Goal: Task Accomplishment & Management: Manage account settings

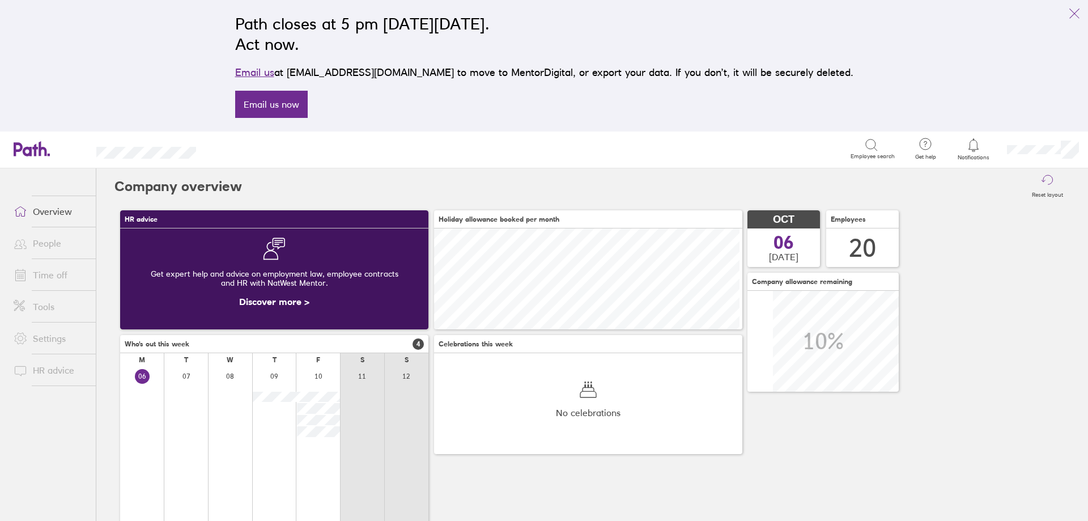
scroll to position [101, 308]
click at [44, 250] on link "People" at bounding box center [50, 243] width 91 height 23
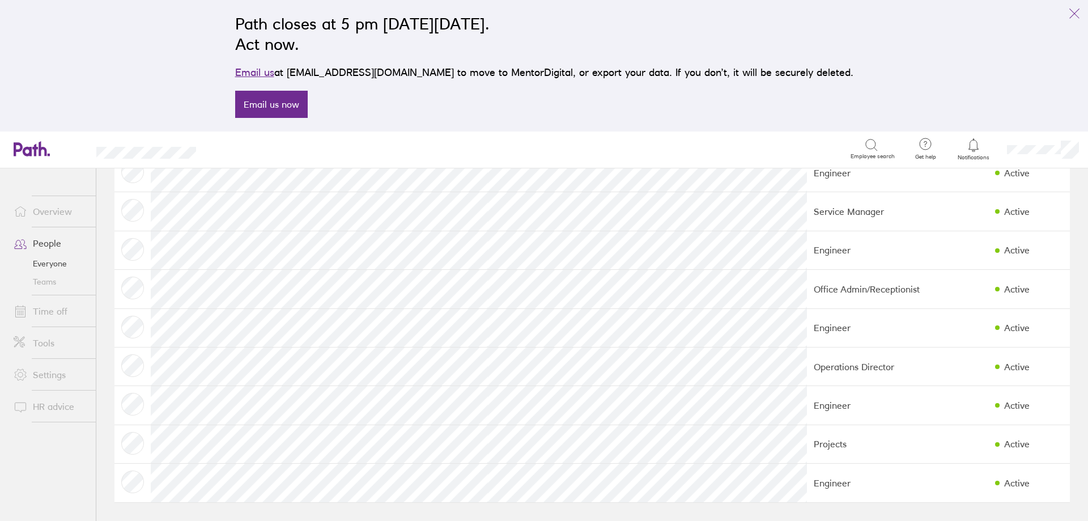
scroll to position [164, 0]
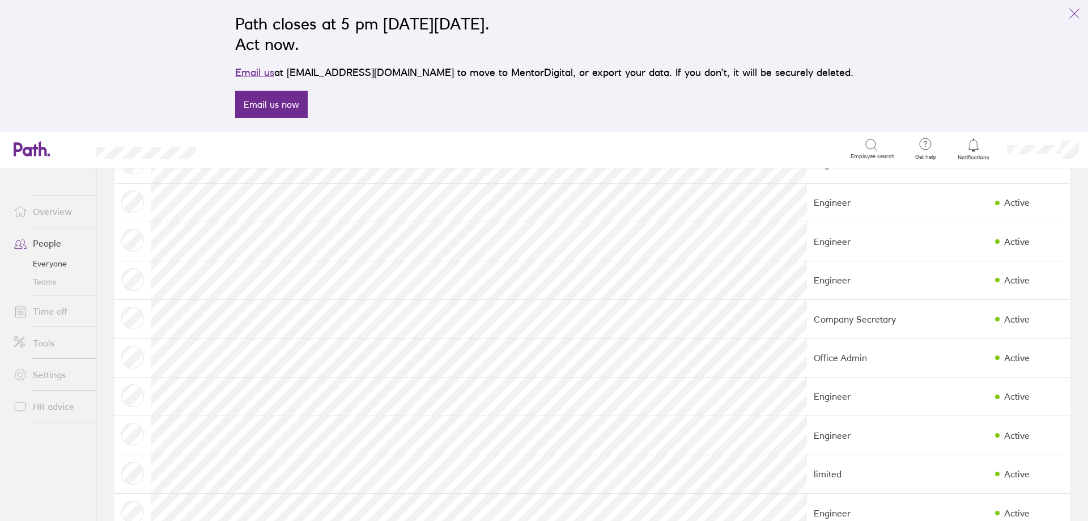
click at [41, 340] on link "Tools" at bounding box center [50, 342] width 91 height 23
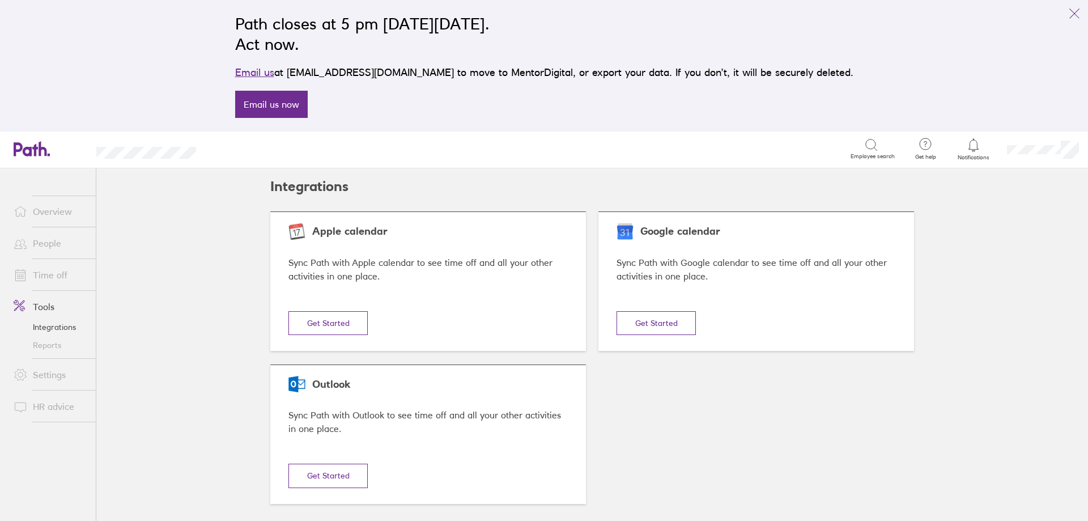
click at [57, 345] on link "Reports" at bounding box center [50, 345] width 91 height 18
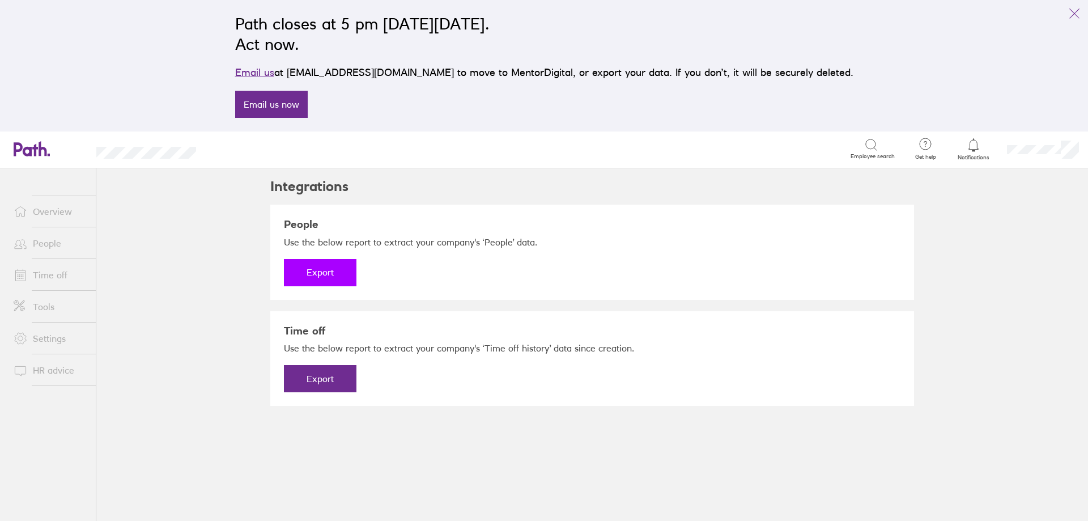
click at [326, 272] on button "Export" at bounding box center [320, 272] width 73 height 27
click at [611, 283] on div "Download" at bounding box center [592, 272] width 616 height 27
click at [316, 274] on link "Download" at bounding box center [320, 272] width 73 height 27
click at [656, 459] on div "Integrations People Use the below report to extract your company's ‘People’ dat…" at bounding box center [592, 344] width 680 height 352
click at [327, 380] on button "Export" at bounding box center [320, 378] width 73 height 27
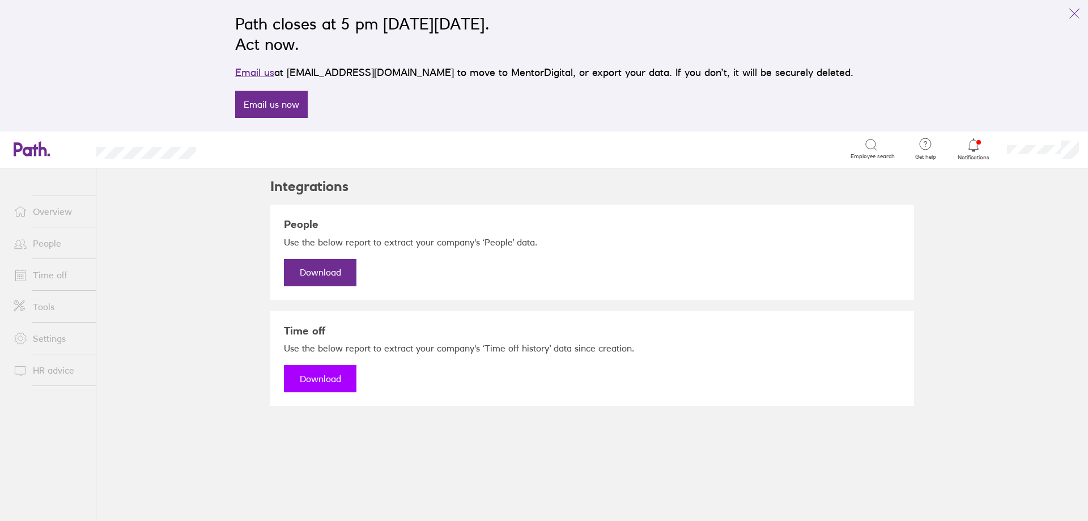
click at [338, 381] on link "Download" at bounding box center [320, 378] width 73 height 27
click at [54, 241] on link "People" at bounding box center [50, 243] width 91 height 23
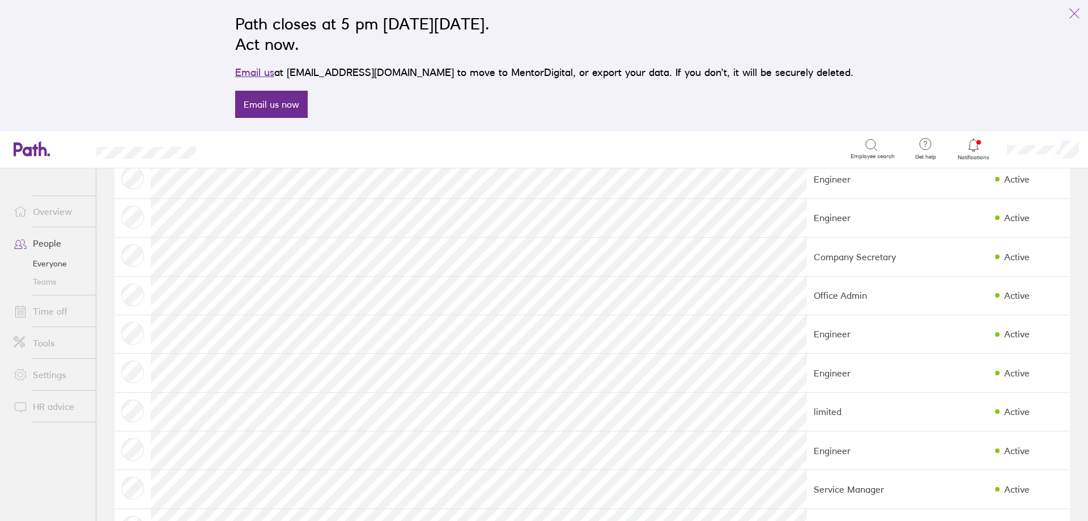
scroll to position [504, 0]
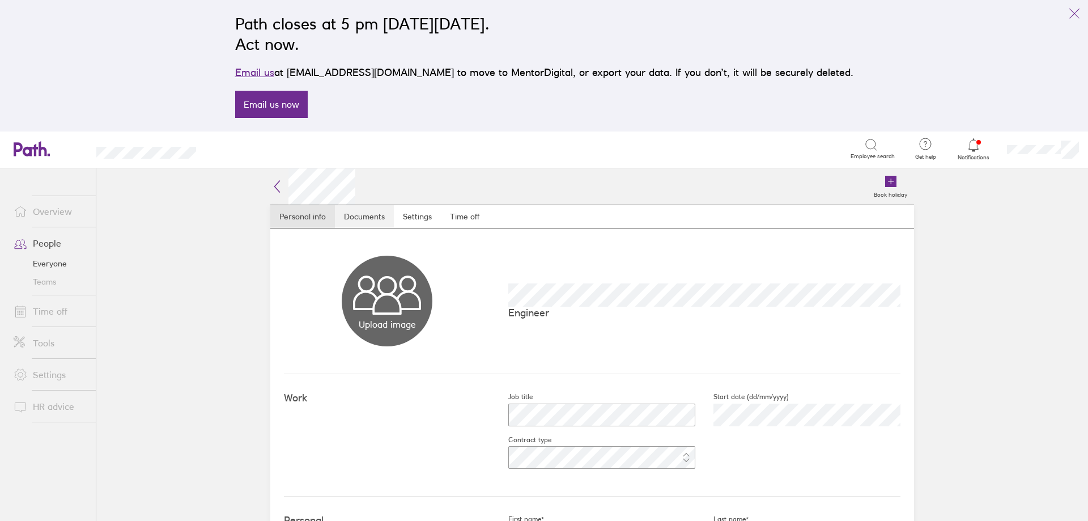
click at [354, 219] on link "Documents" at bounding box center [364, 216] width 59 height 23
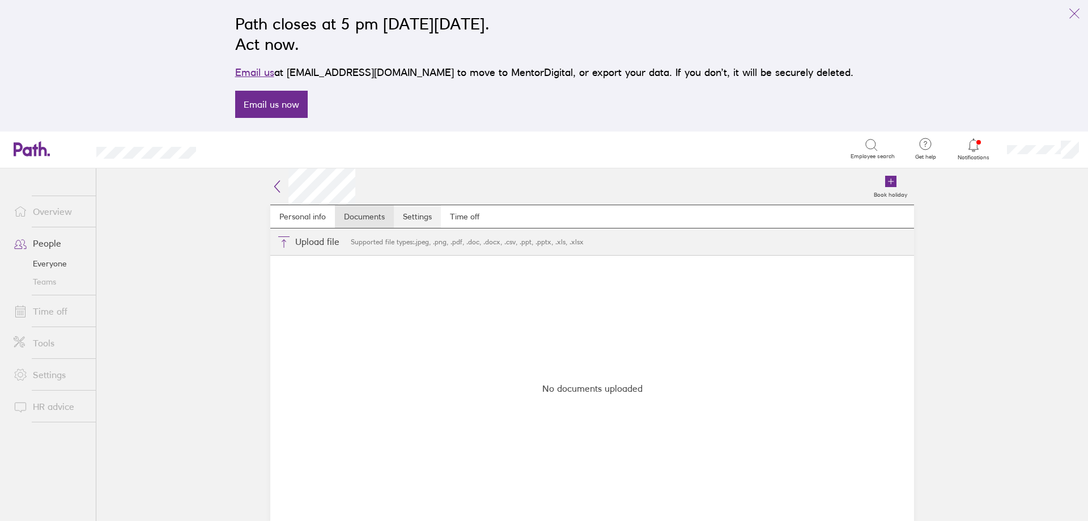
click at [421, 219] on link "Settings" at bounding box center [417, 216] width 47 height 23
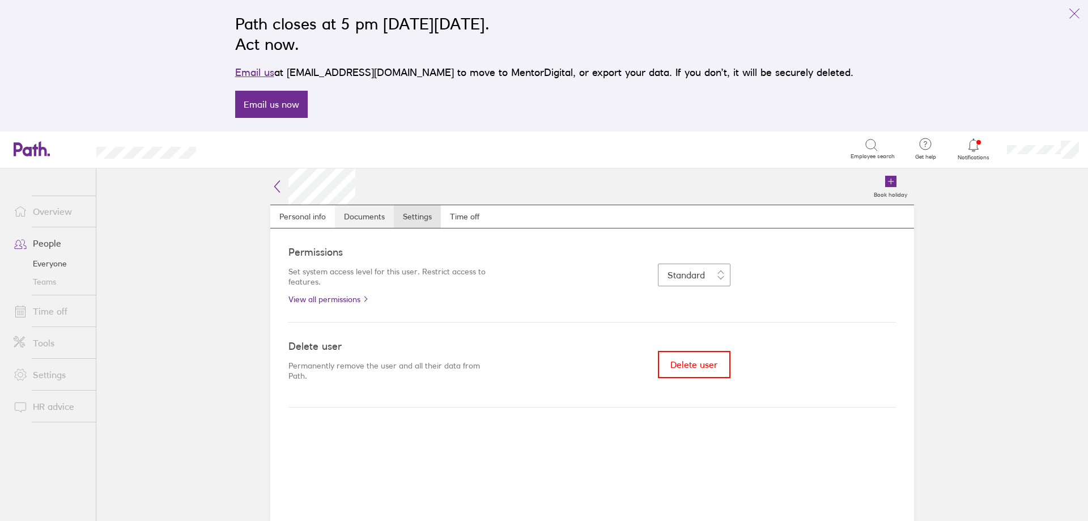
click at [380, 218] on link "Documents" at bounding box center [364, 216] width 59 height 23
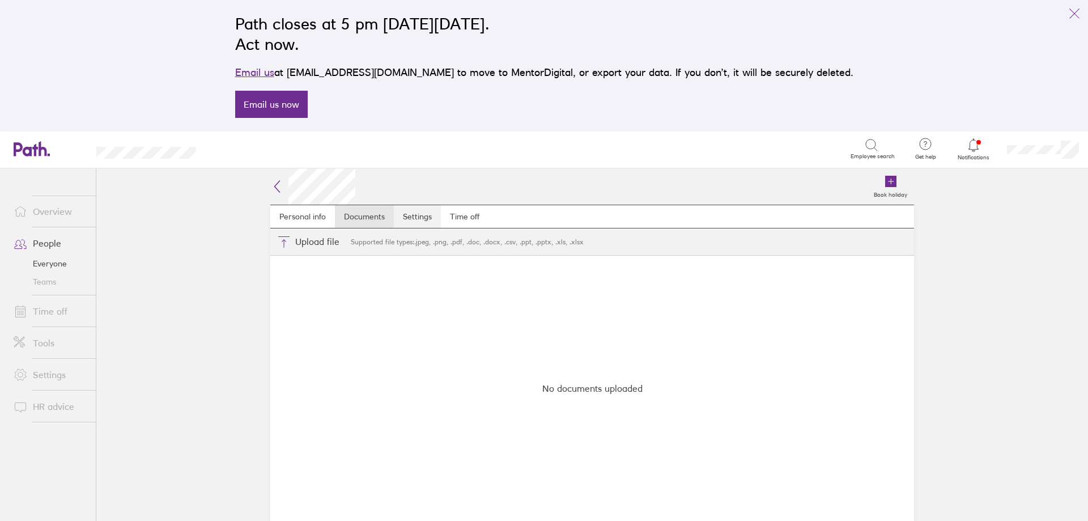
click at [434, 216] on link "Settings" at bounding box center [417, 216] width 47 height 23
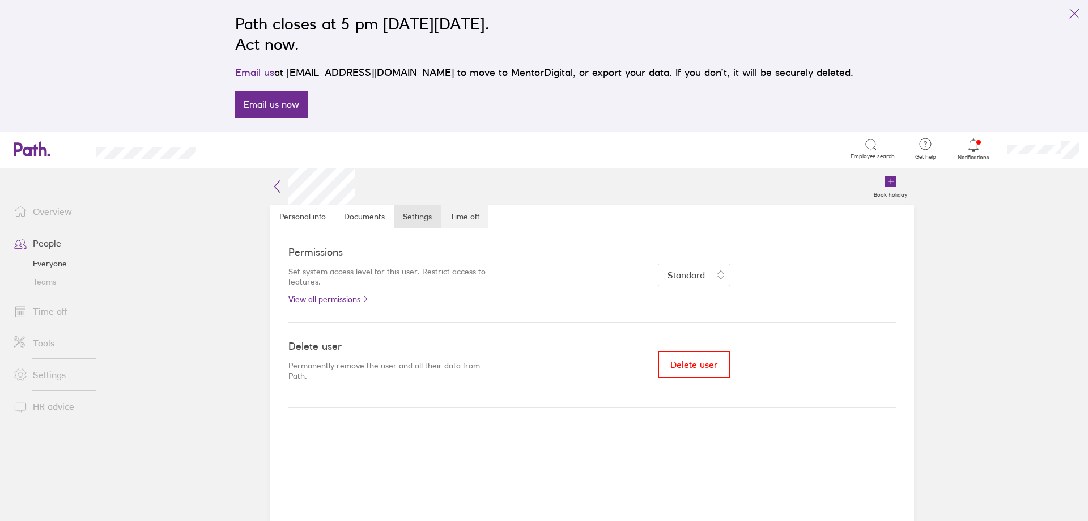
click at [453, 215] on link "Time off" at bounding box center [465, 216] width 48 height 23
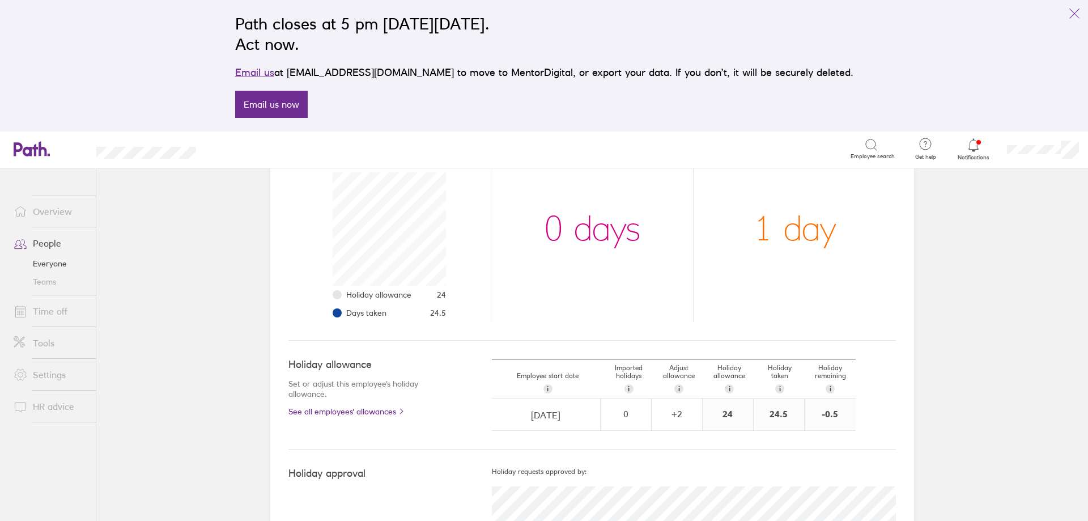
scroll to position [211, 0]
